Goal: Navigation & Orientation: Find specific page/section

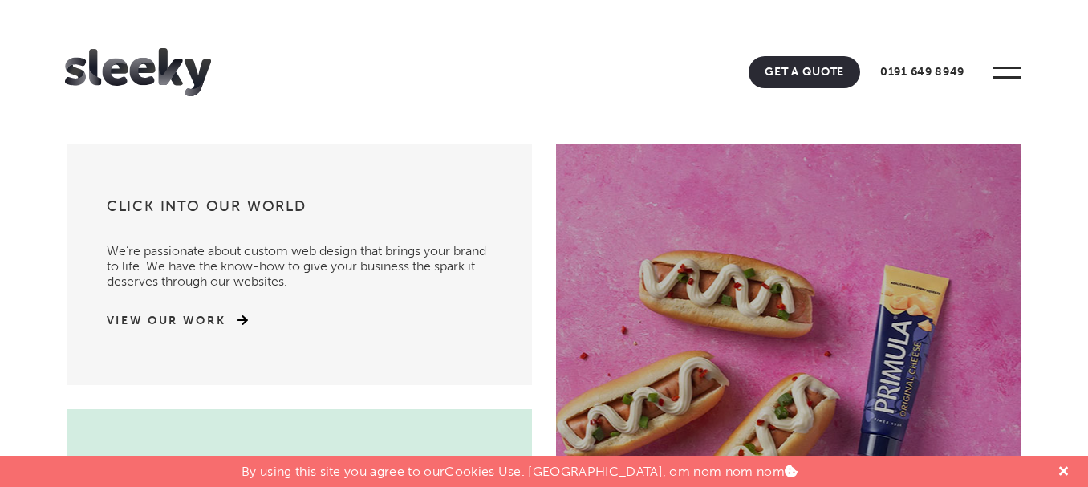
scroll to position [321, 0]
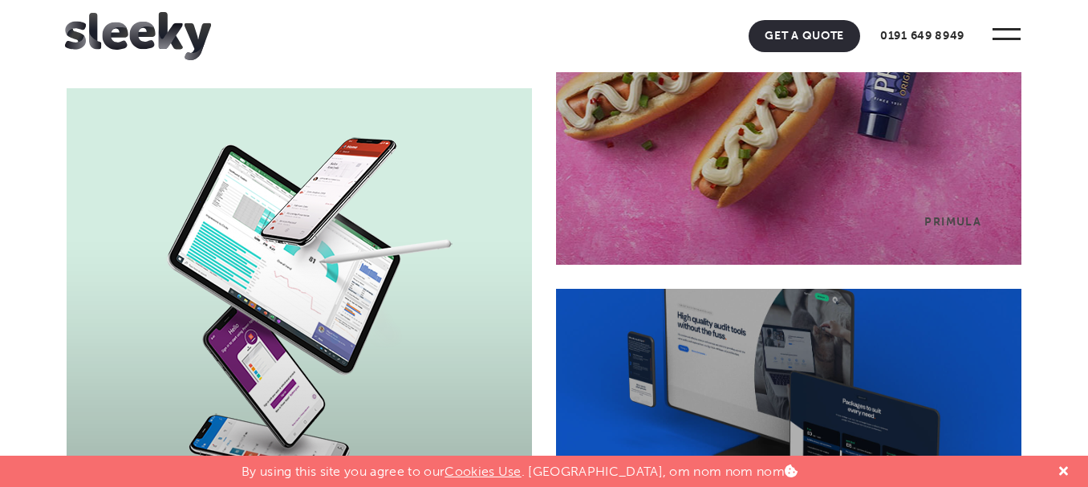
click at [348, 271] on div "SR1 Development" at bounding box center [299, 308] width 465 height 441
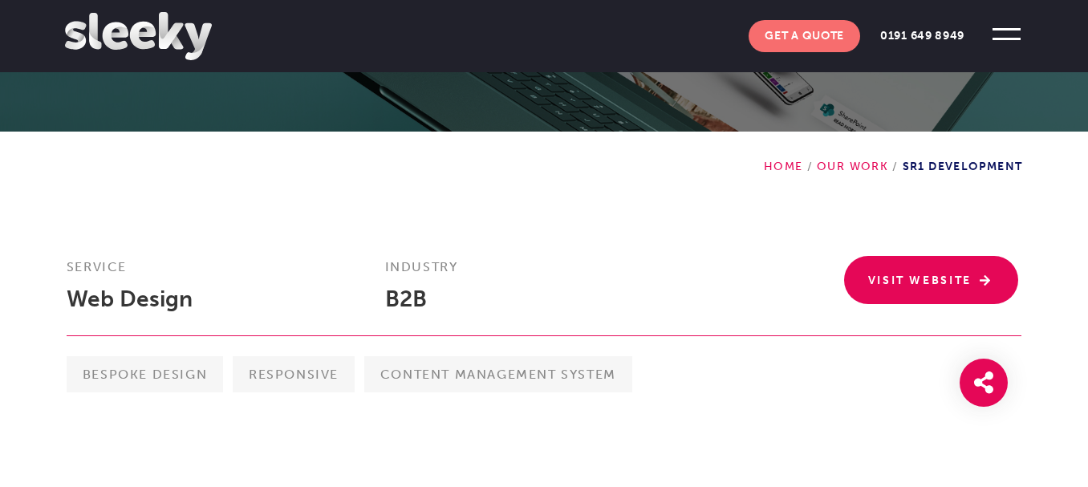
scroll to position [321, 0]
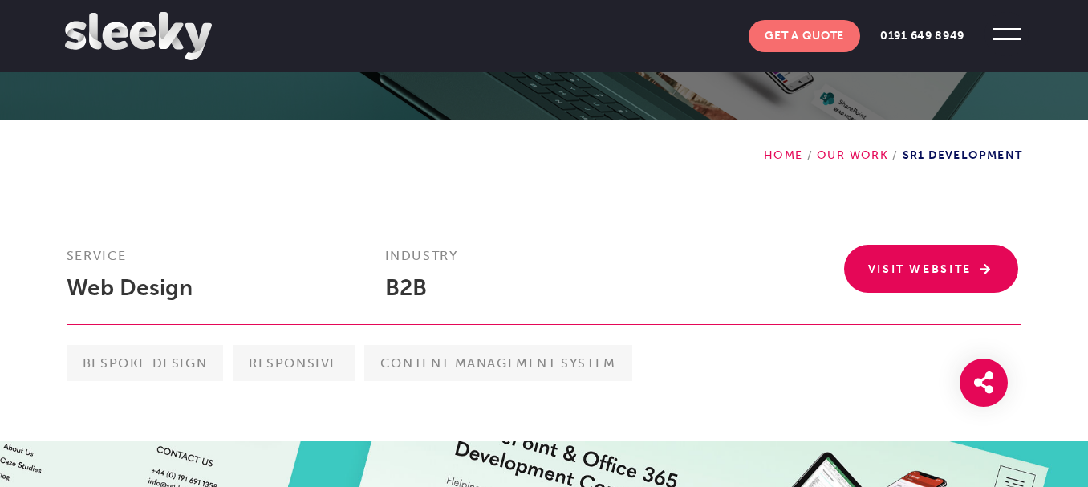
click at [1004, 38] on span at bounding box center [1006, 39] width 28 height 2
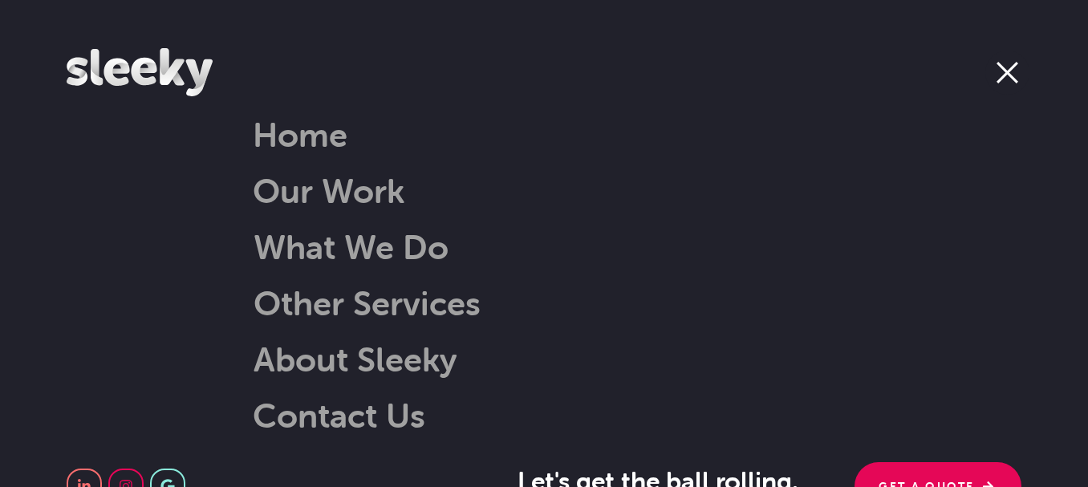
click at [1017, 75] on span at bounding box center [1007, 73] width 44 height 44
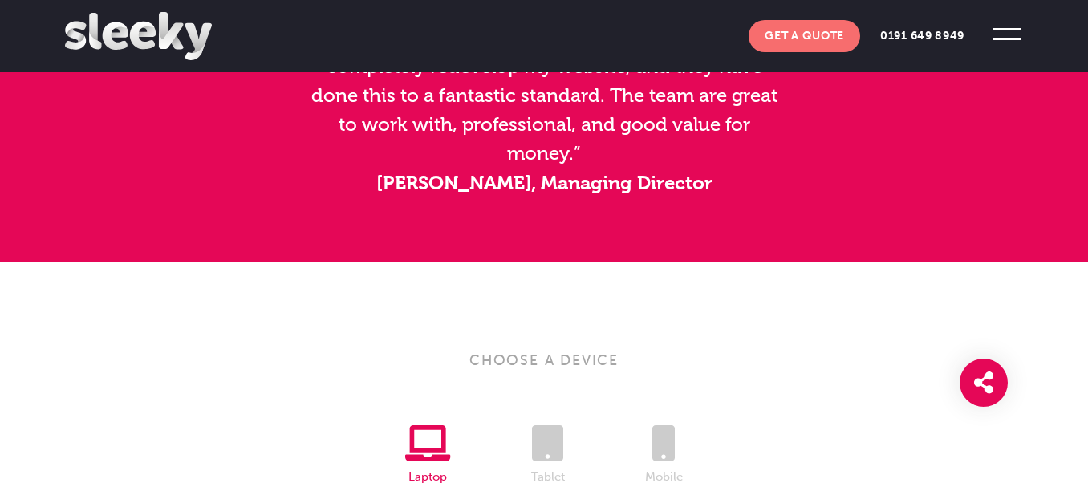
scroll to position [1925, 0]
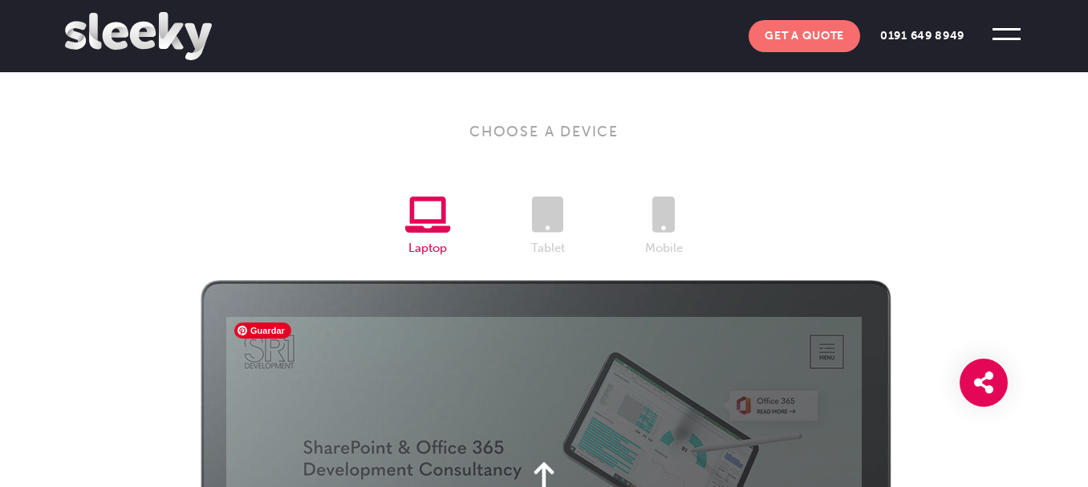
click at [557, 234] on li "Tablet" at bounding box center [548, 227] width 114 height 63
click at [561, 225] on icon at bounding box center [547, 214] width 31 height 36
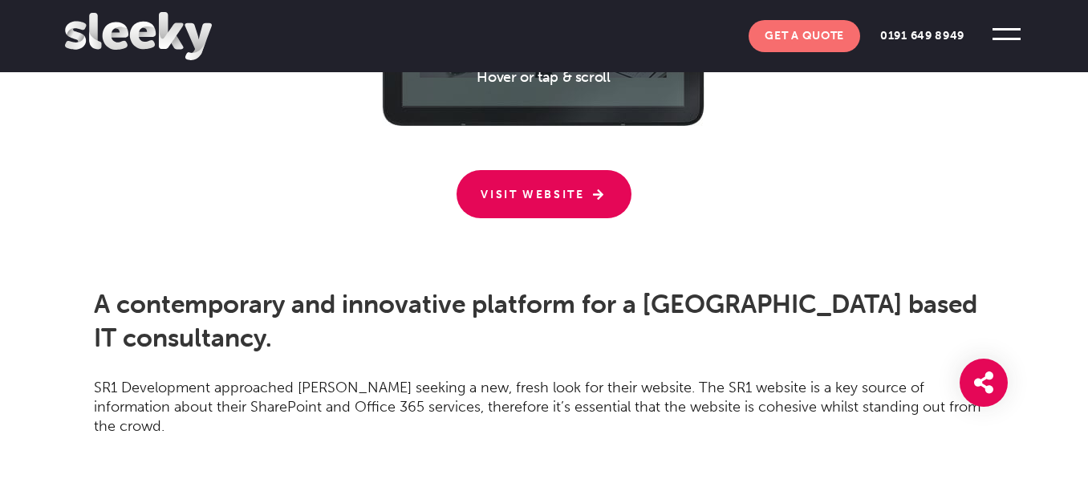
scroll to position [2647, 0]
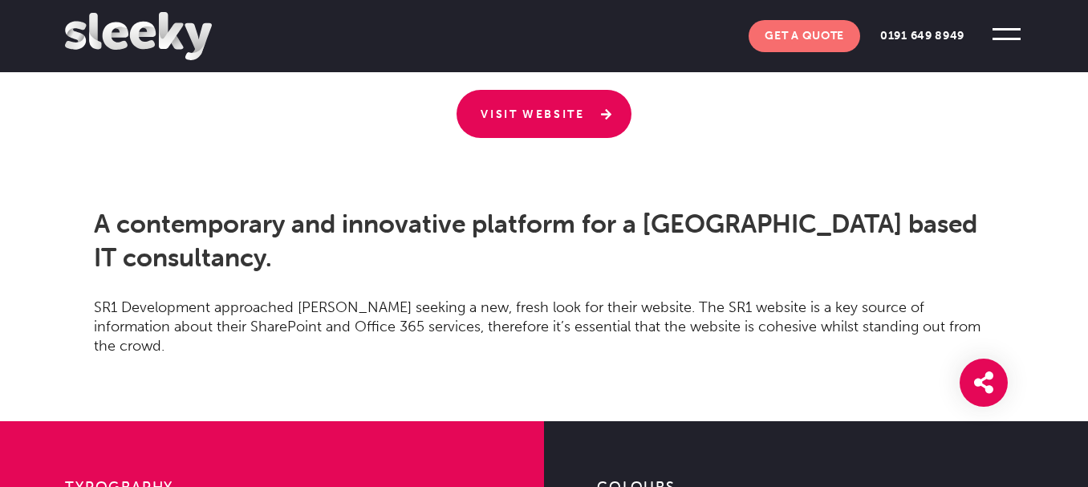
click at [576, 115] on link "Visit Website" at bounding box center [543, 114] width 175 height 48
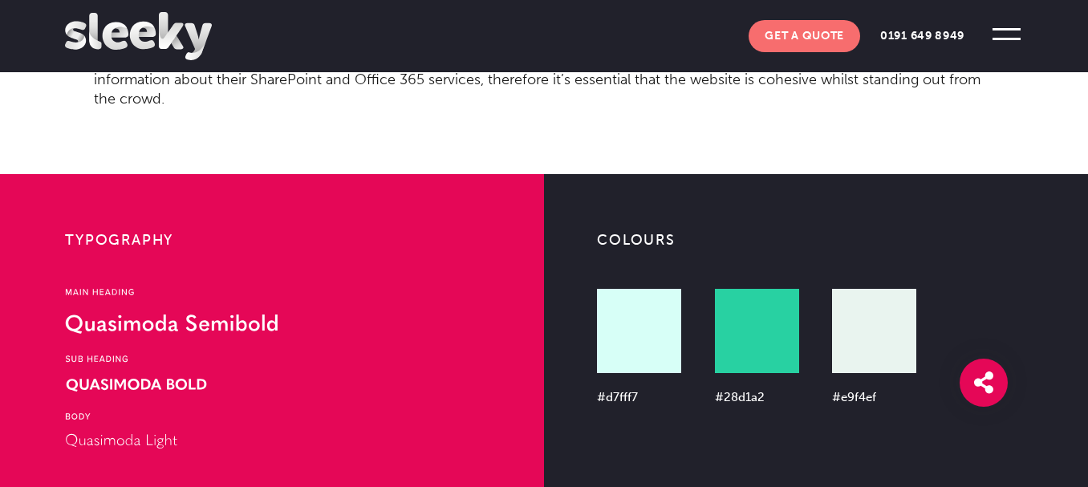
scroll to position [2967, 0]
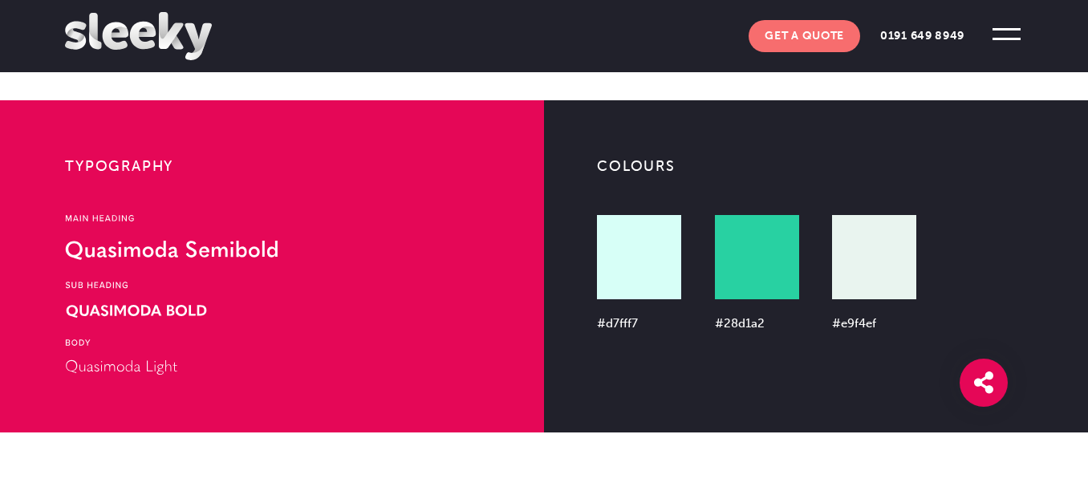
click at [623, 219] on div at bounding box center [639, 257] width 84 height 84
click at [757, 221] on div at bounding box center [757, 257] width 84 height 84
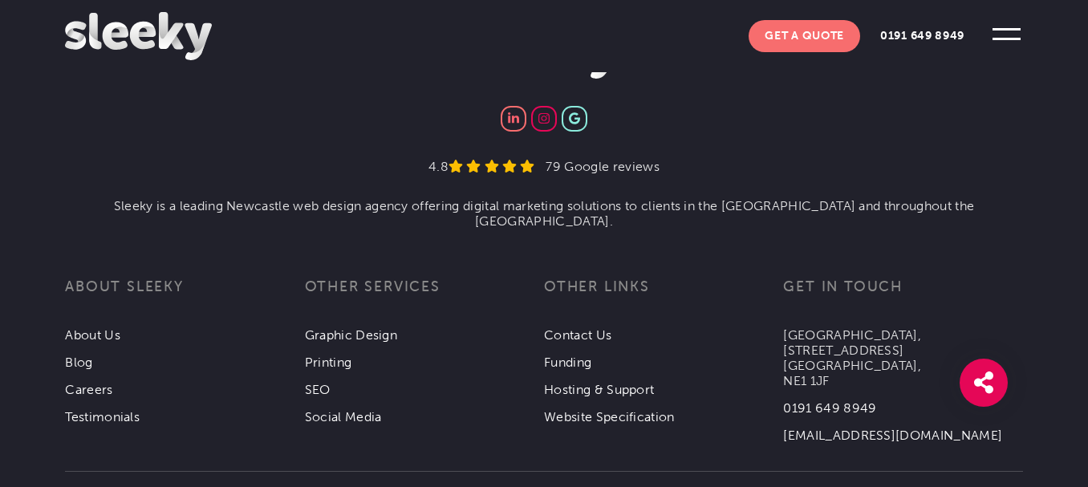
scroll to position [4981, 0]
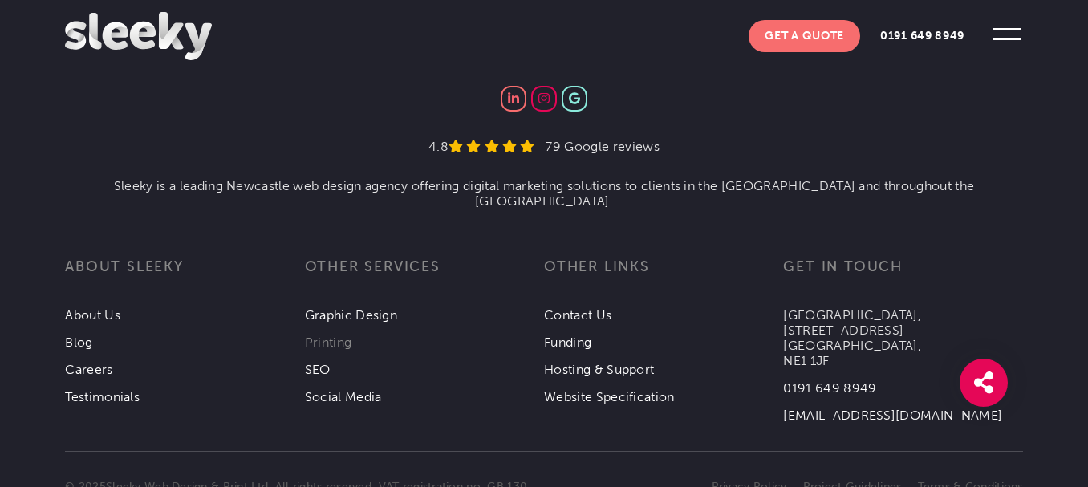
click at [325, 334] on link "Printing" at bounding box center [328, 341] width 47 height 15
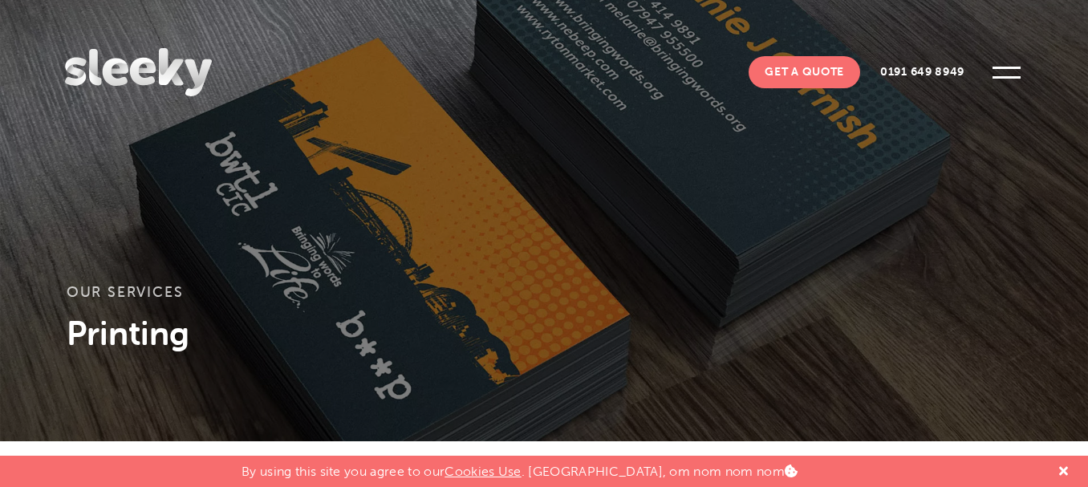
click at [453, 271] on div "Our services Printing" at bounding box center [544, 220] width 1088 height 441
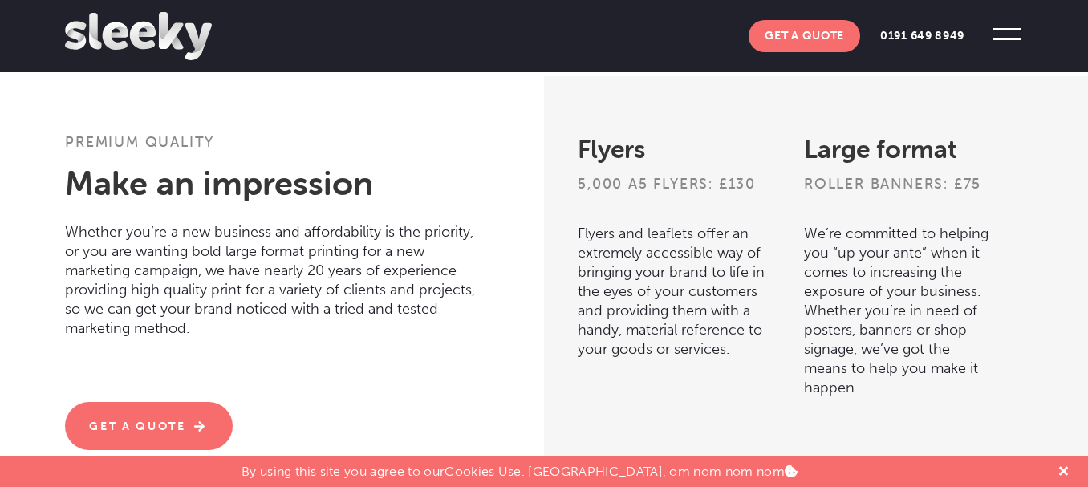
scroll to position [1764, 0]
